Goal: Task Accomplishment & Management: Use online tool/utility

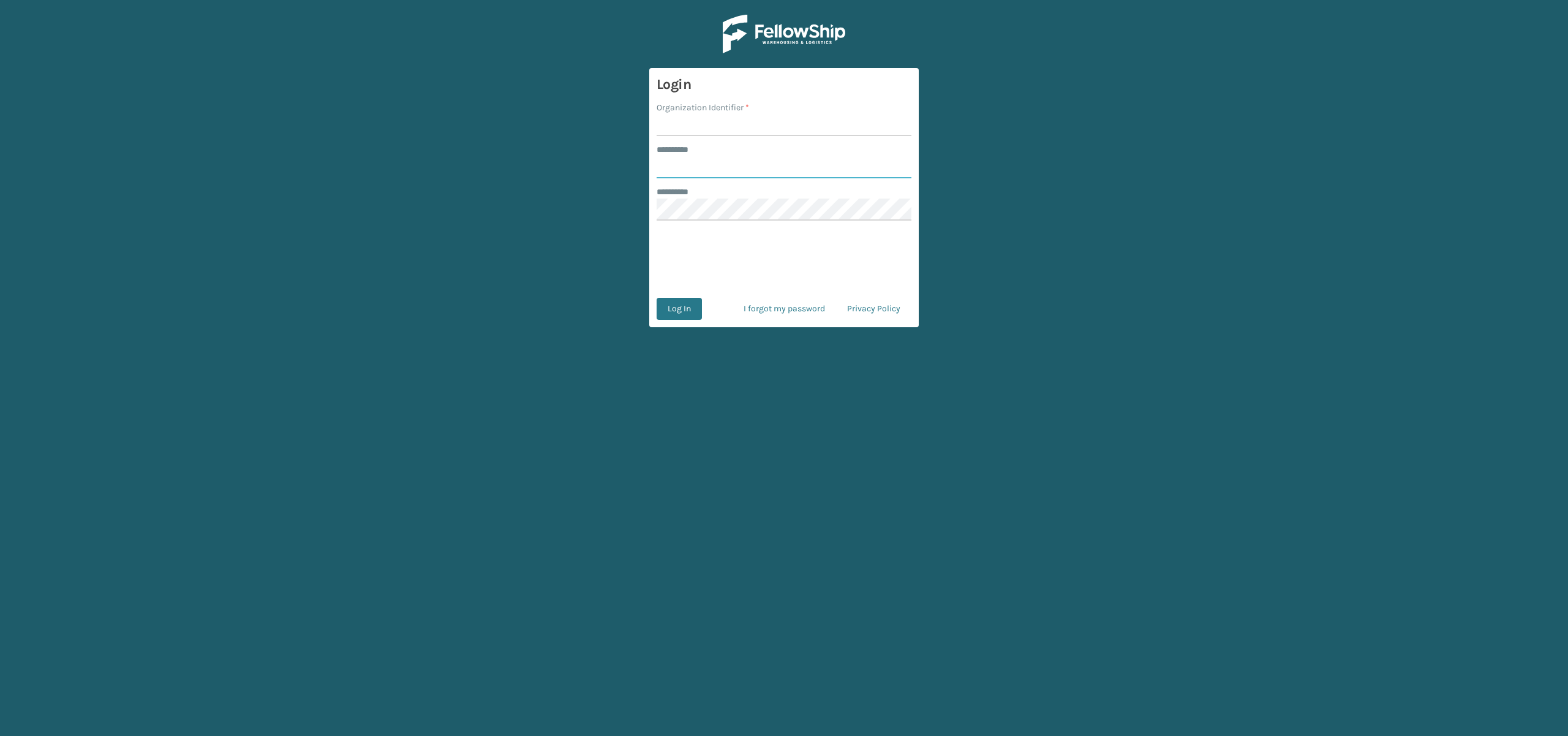
type input "**********"
type input "remco [GEOGRAPHIC_DATA]"
click at [678, 308] on button "Log In" at bounding box center [680, 308] width 46 height 22
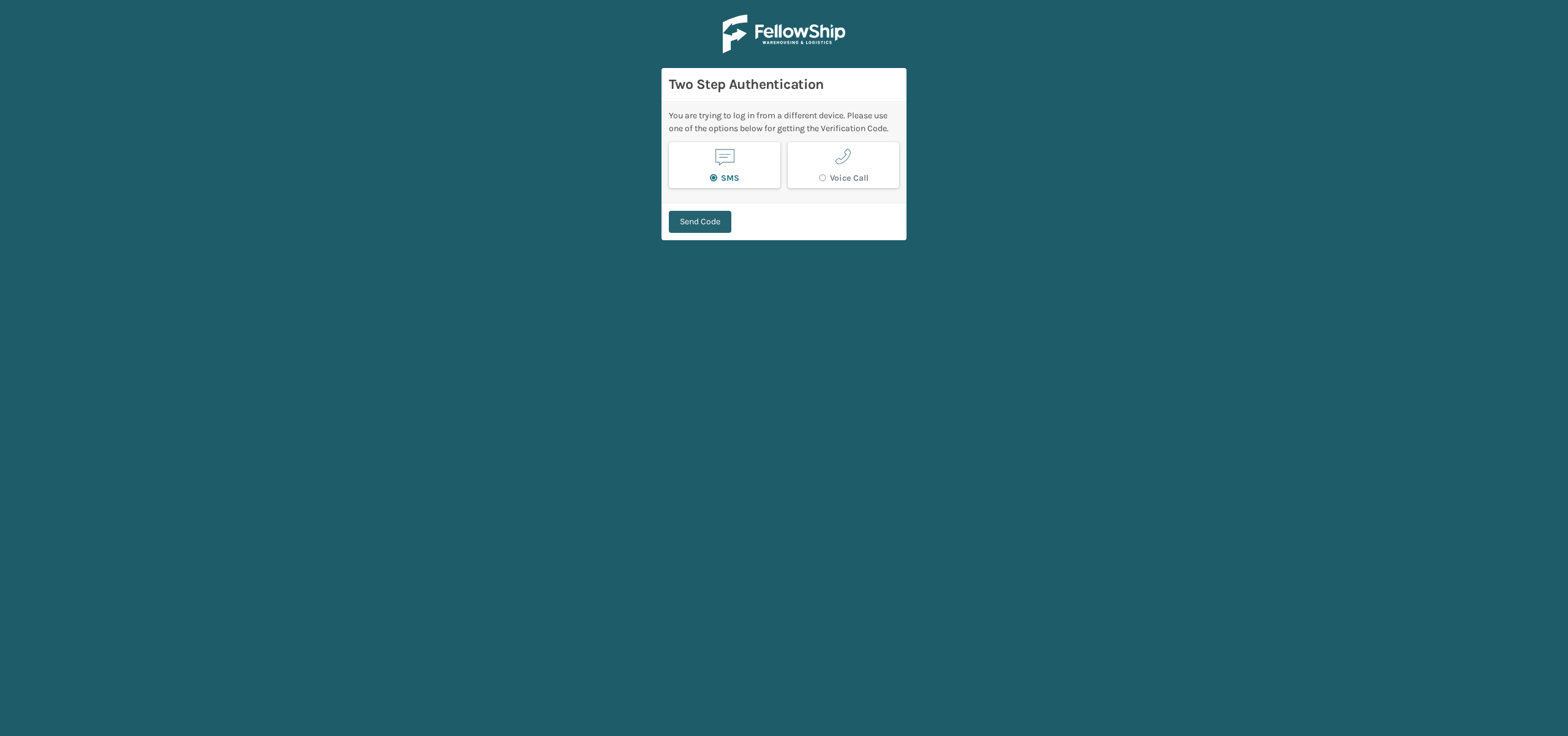
click at [682, 216] on button "Send Code" at bounding box center [700, 222] width 62 height 22
click at [711, 214] on button "Verify Code" at bounding box center [702, 216] width 66 height 22
click at [674, 172] on input "28849" at bounding box center [784, 177] width 230 height 22
type input "9"
type input "025266"
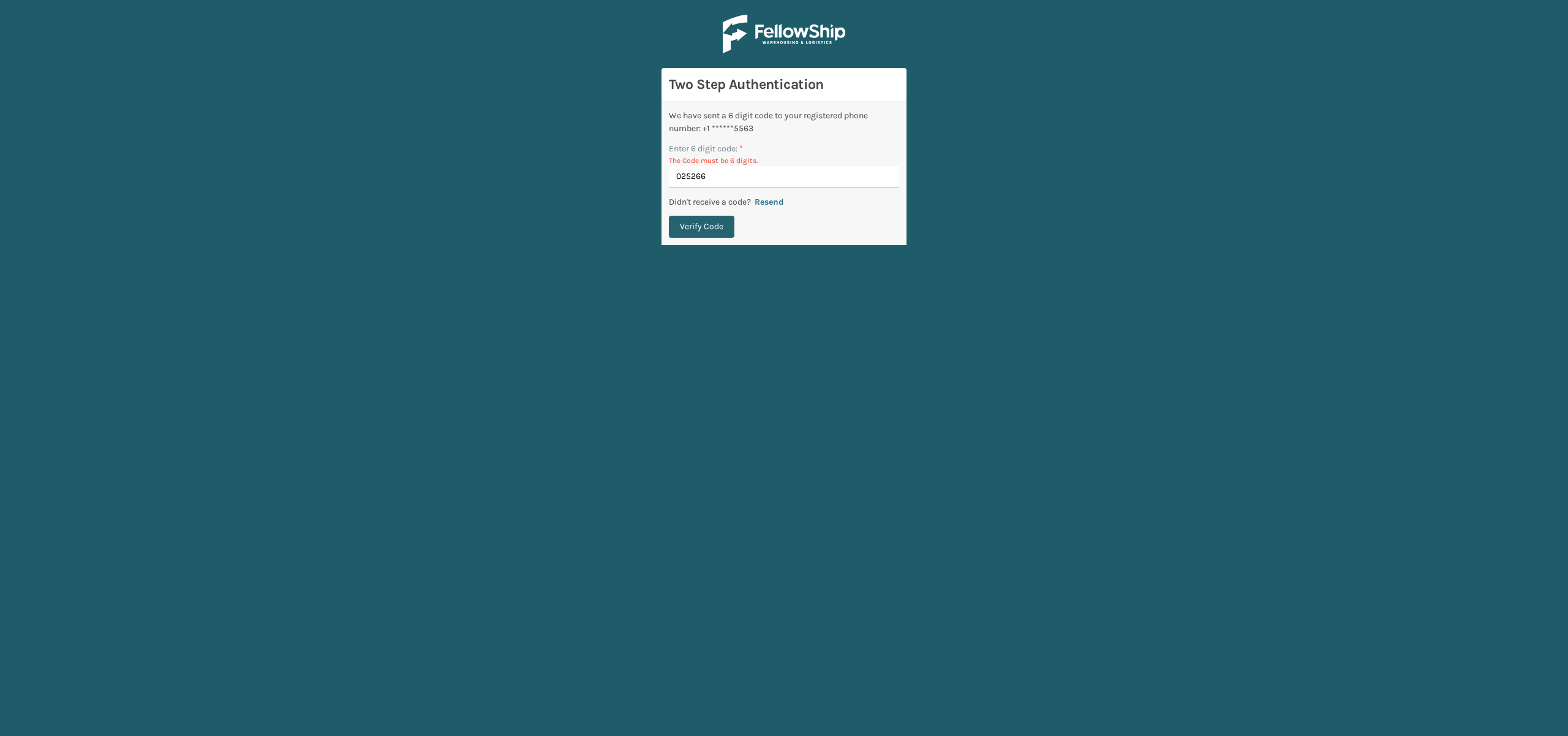
click at [713, 220] on button "Verify Code" at bounding box center [702, 226] width 66 height 22
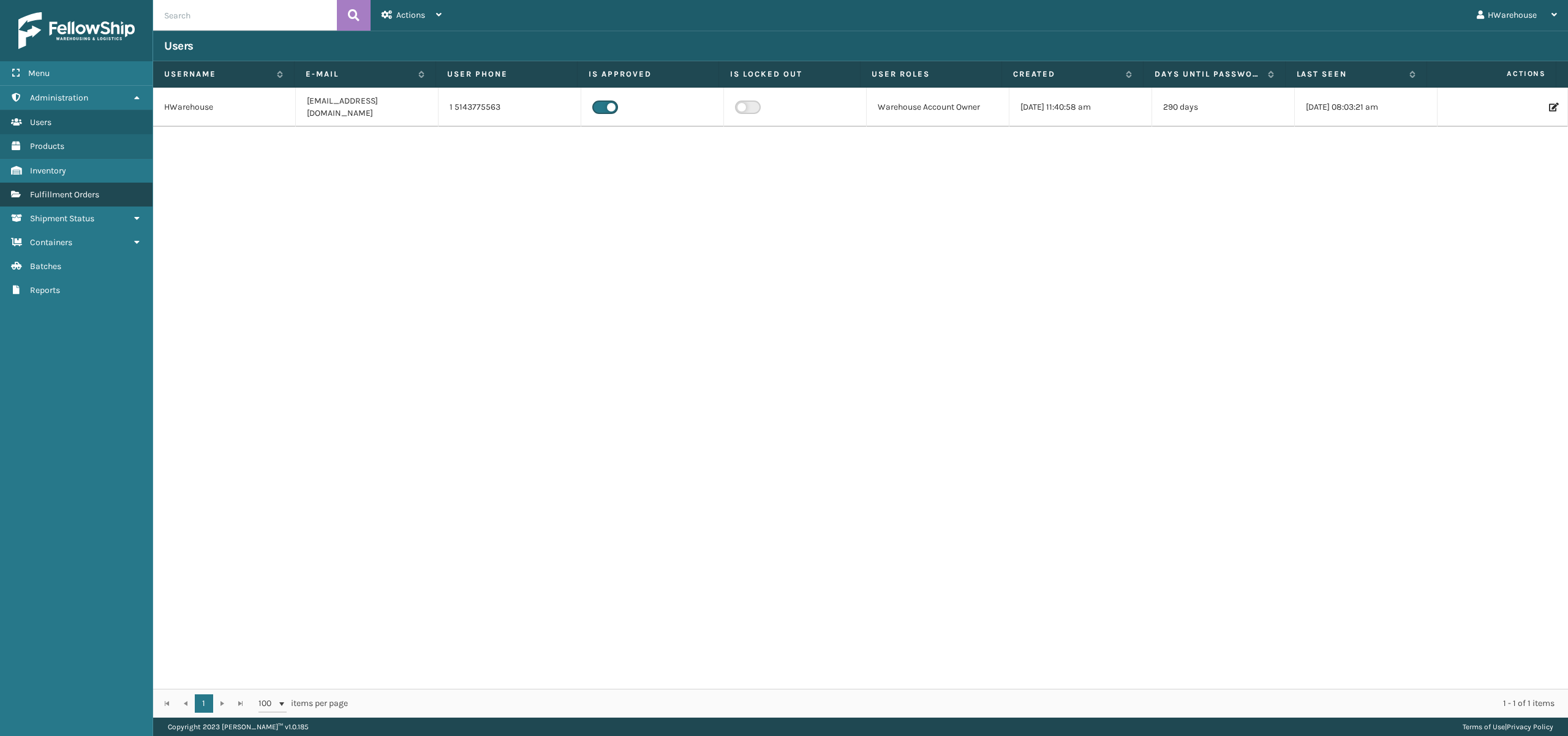
click at [87, 189] on link "Fulfillment Orders" at bounding box center [76, 195] width 152 height 24
